Goal: Navigation & Orientation: Find specific page/section

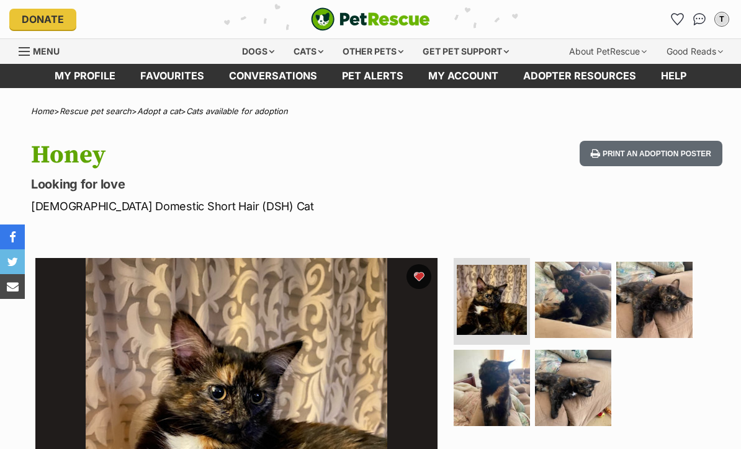
click at [186, 81] on link "Favourites" at bounding box center [172, 76] width 89 height 24
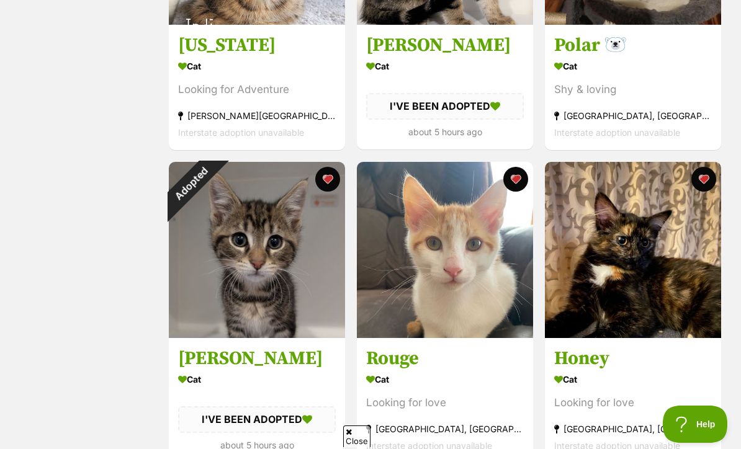
click at [448, 282] on img at bounding box center [445, 250] width 176 height 176
